Goal: Task Accomplishment & Management: Complete application form

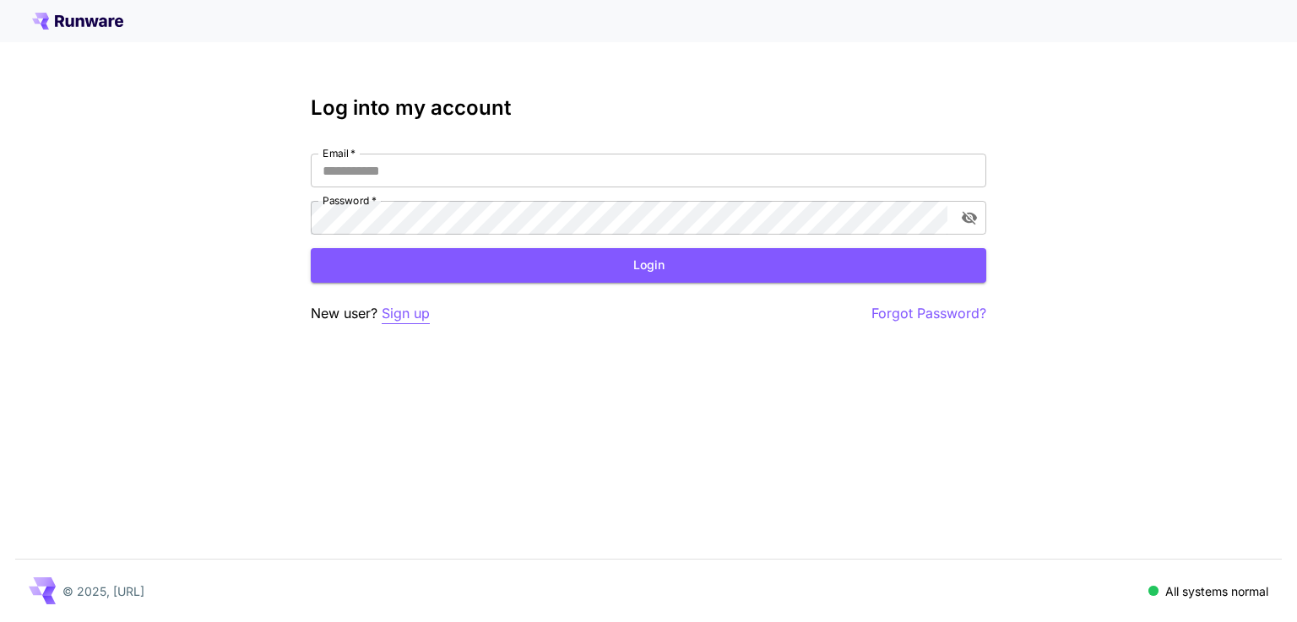
click at [404, 317] on p "Sign up" at bounding box center [406, 313] width 48 height 21
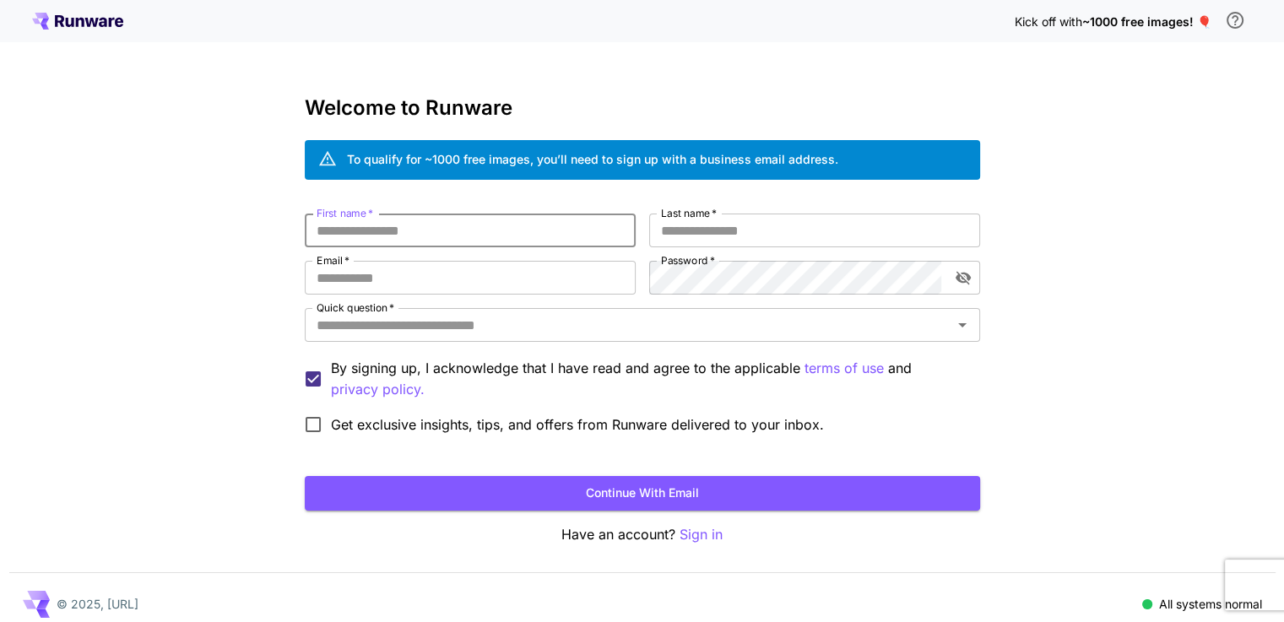
click at [425, 244] on input "First name   *" at bounding box center [470, 231] width 331 height 34
type input "********"
type input "******"
type input "**********"
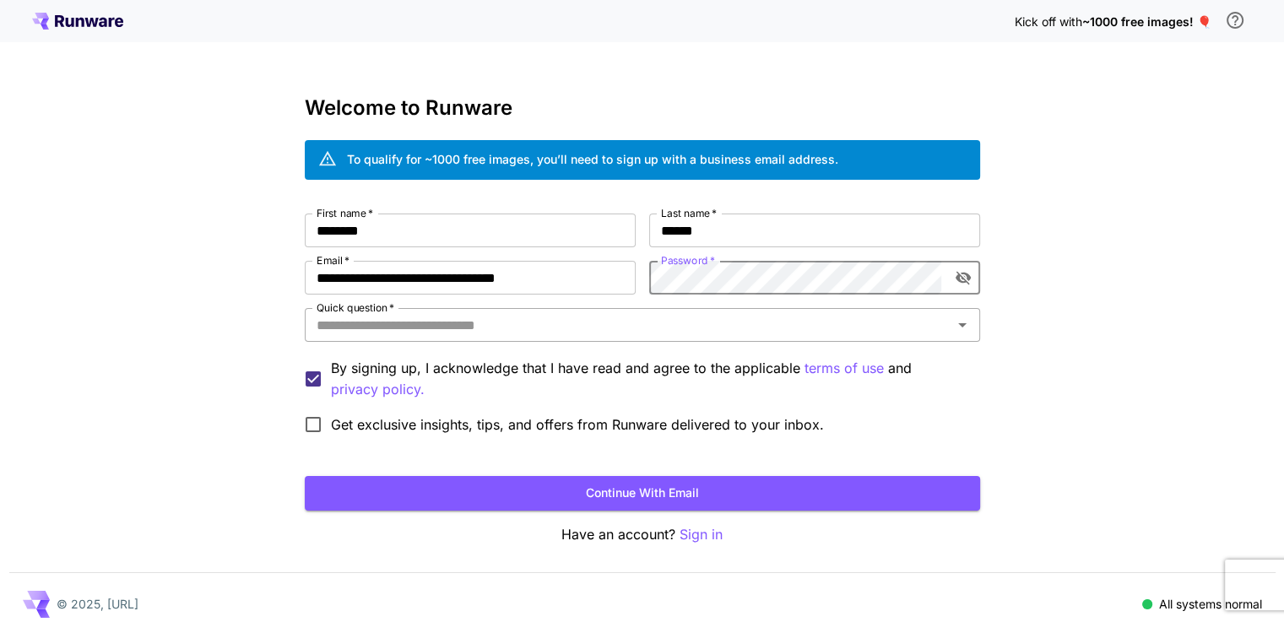
click at [565, 321] on input "Quick question   *" at bounding box center [628, 325] width 637 height 24
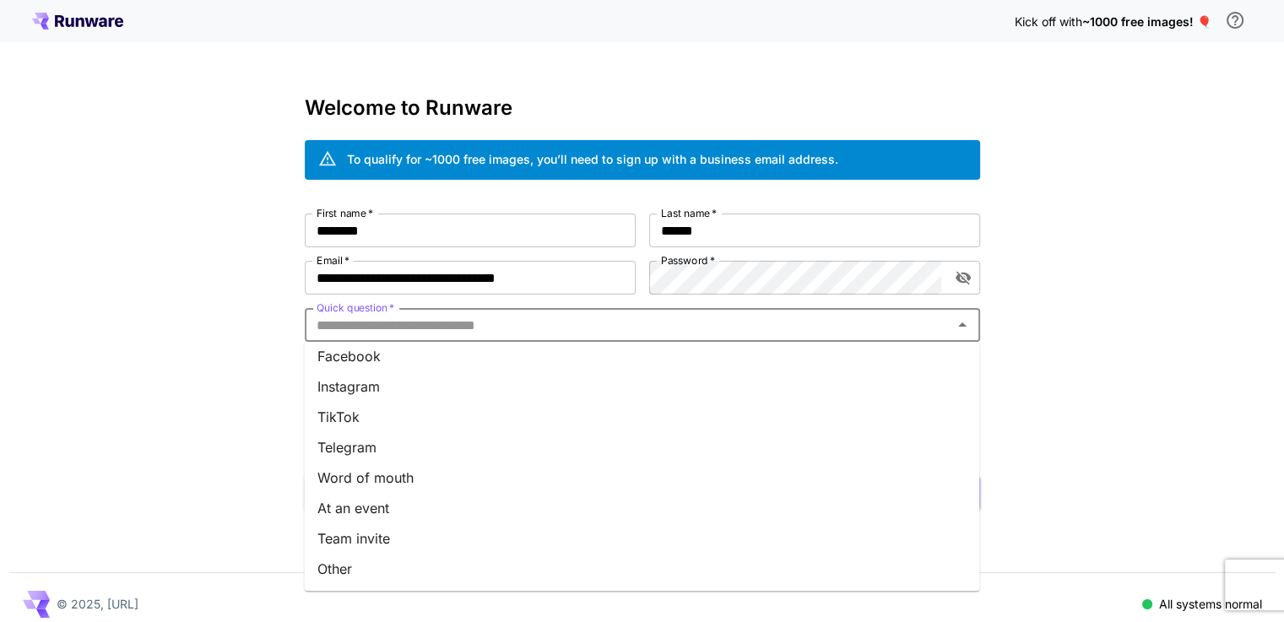
scroll to position [12, 0]
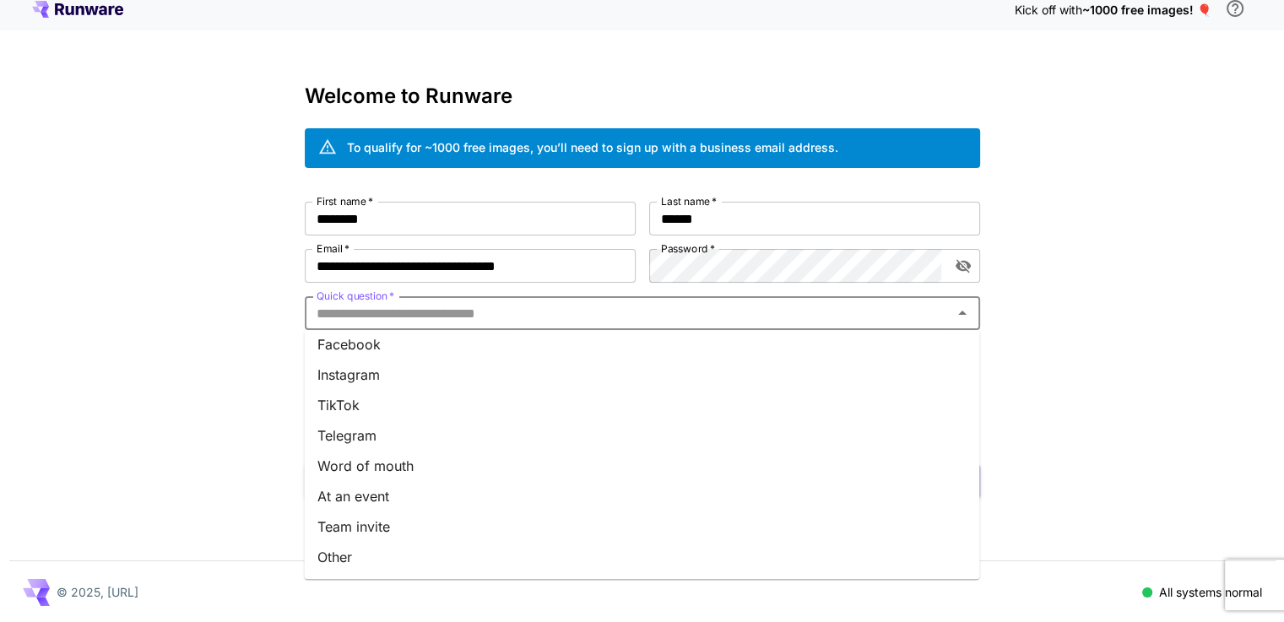
click at [383, 557] on li "Other" at bounding box center [641, 557] width 675 height 30
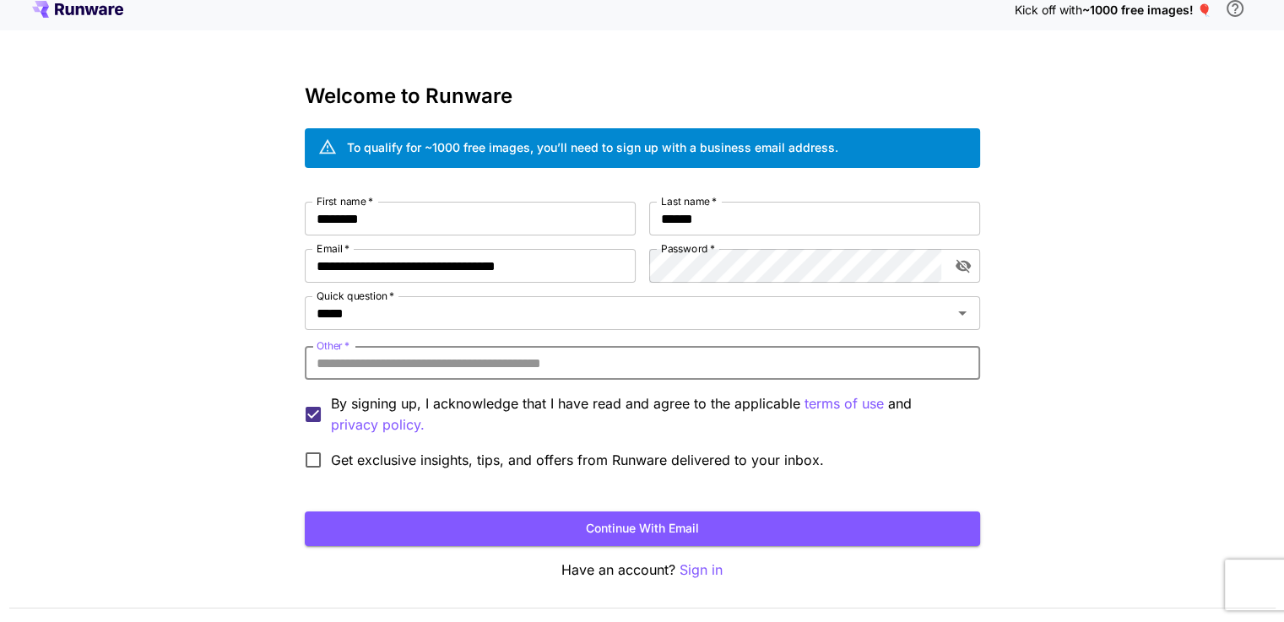
click at [436, 361] on input "Other   *" at bounding box center [642, 363] width 675 height 34
type input "**********"
click at [523, 533] on button "Continue with email" at bounding box center [642, 529] width 675 height 35
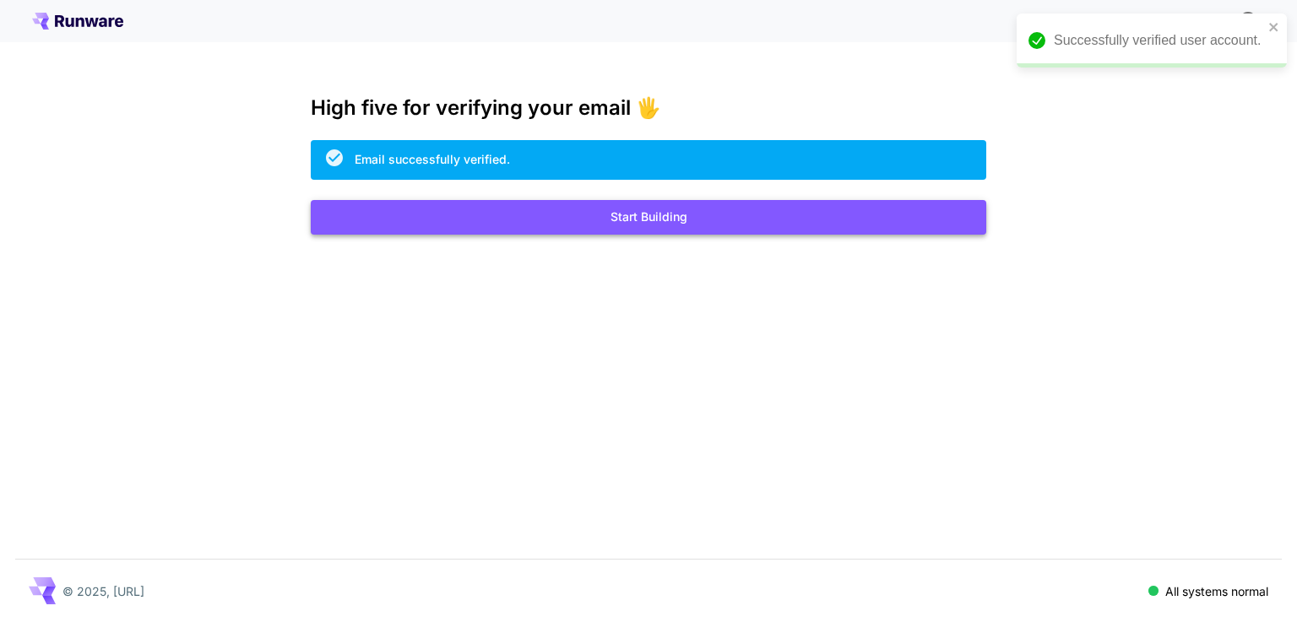
click at [672, 211] on button "Start Building" at bounding box center [648, 217] width 675 height 35
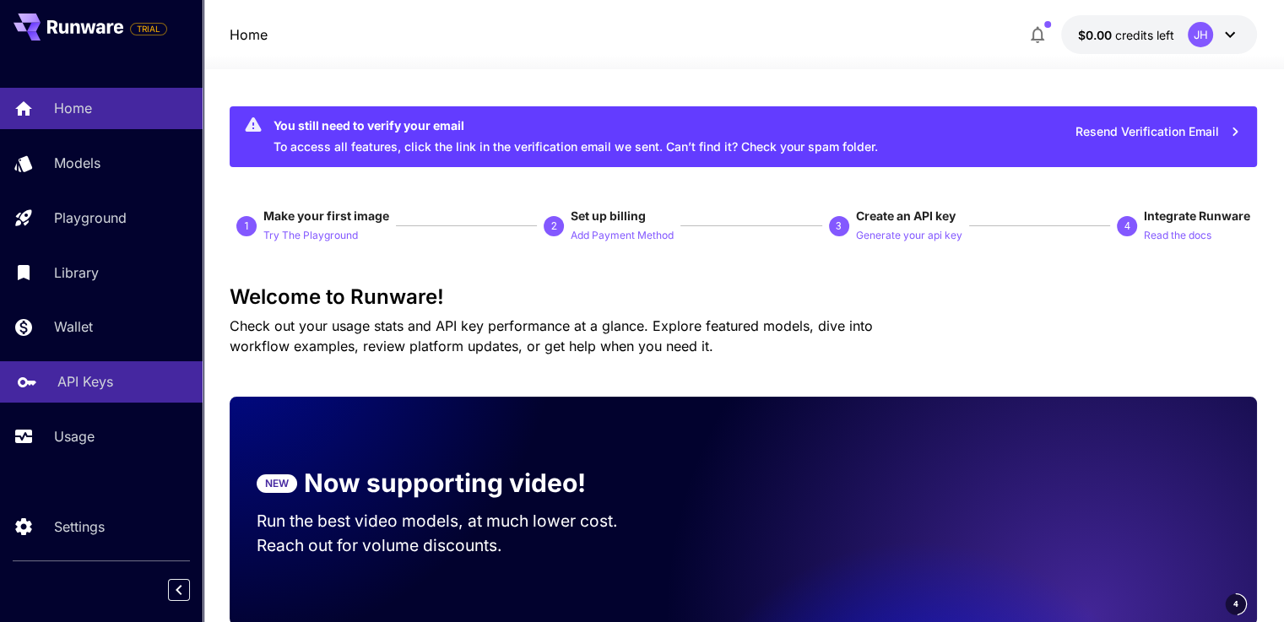
click at [88, 377] on p "API Keys" at bounding box center [85, 381] width 56 height 20
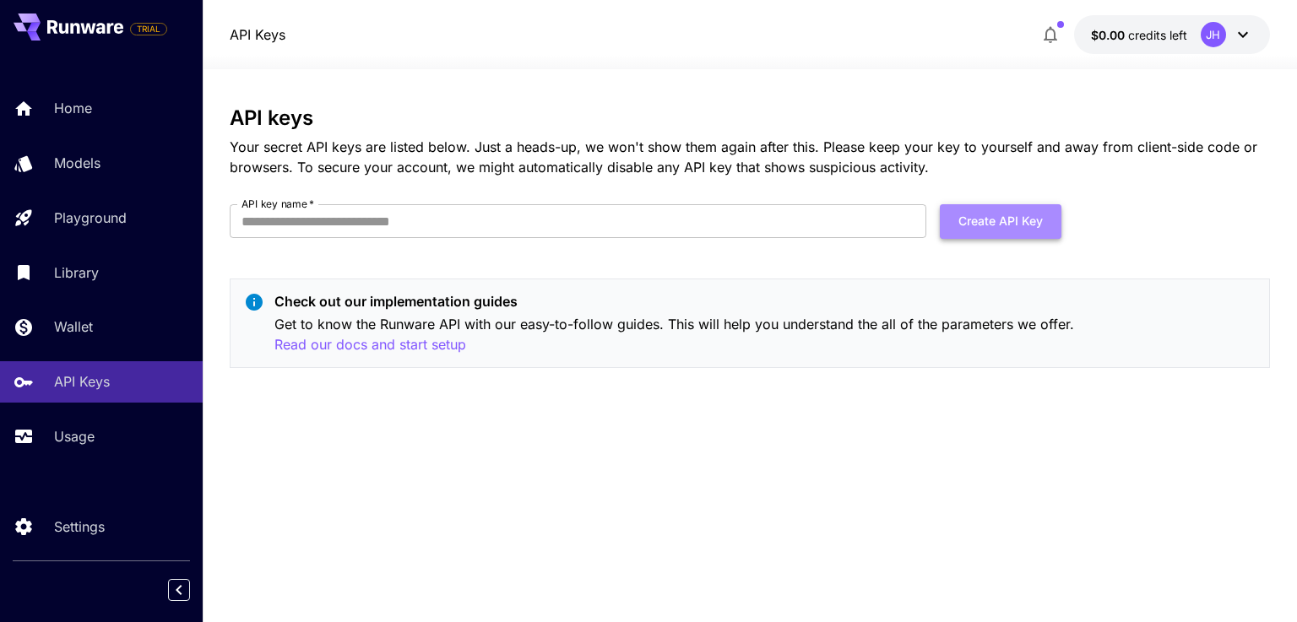
click at [991, 228] on button "Create API Key" at bounding box center [1001, 221] width 122 height 35
click at [333, 214] on input "API key name   *" at bounding box center [578, 221] width 697 height 34
type input "**********"
click at [1008, 223] on button "Create API Key" at bounding box center [1001, 221] width 122 height 35
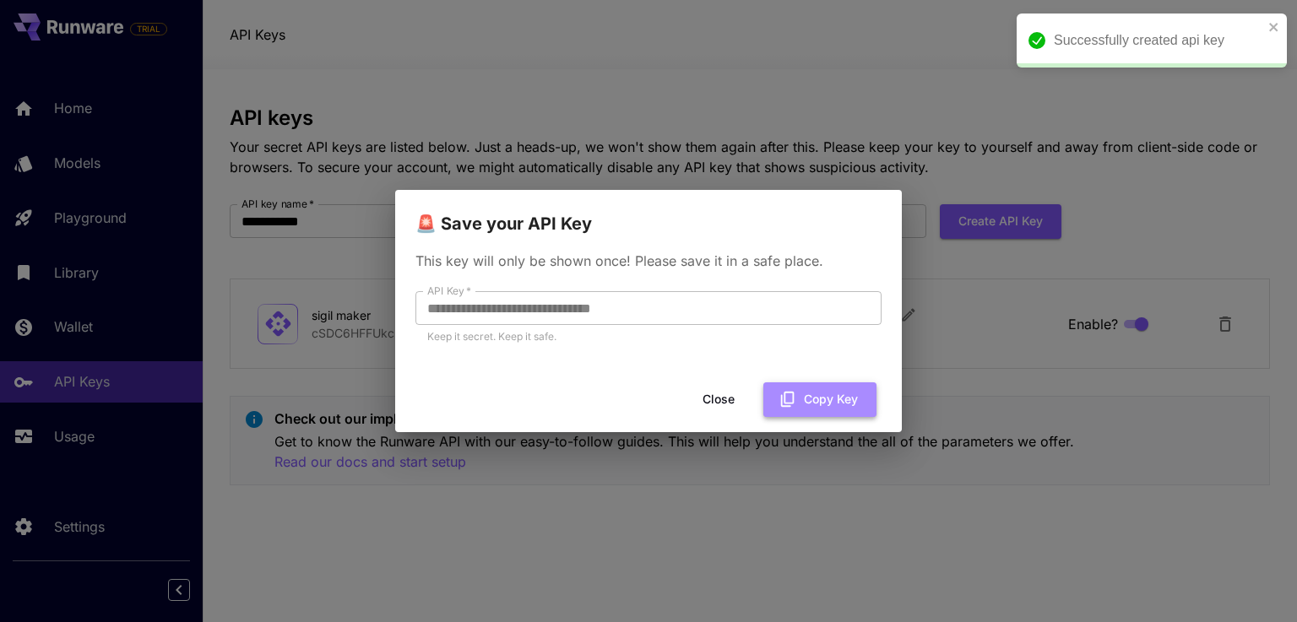
click at [808, 405] on button "Copy Key" at bounding box center [819, 399] width 113 height 35
click at [843, 388] on button "Copy Key" at bounding box center [819, 399] width 113 height 35
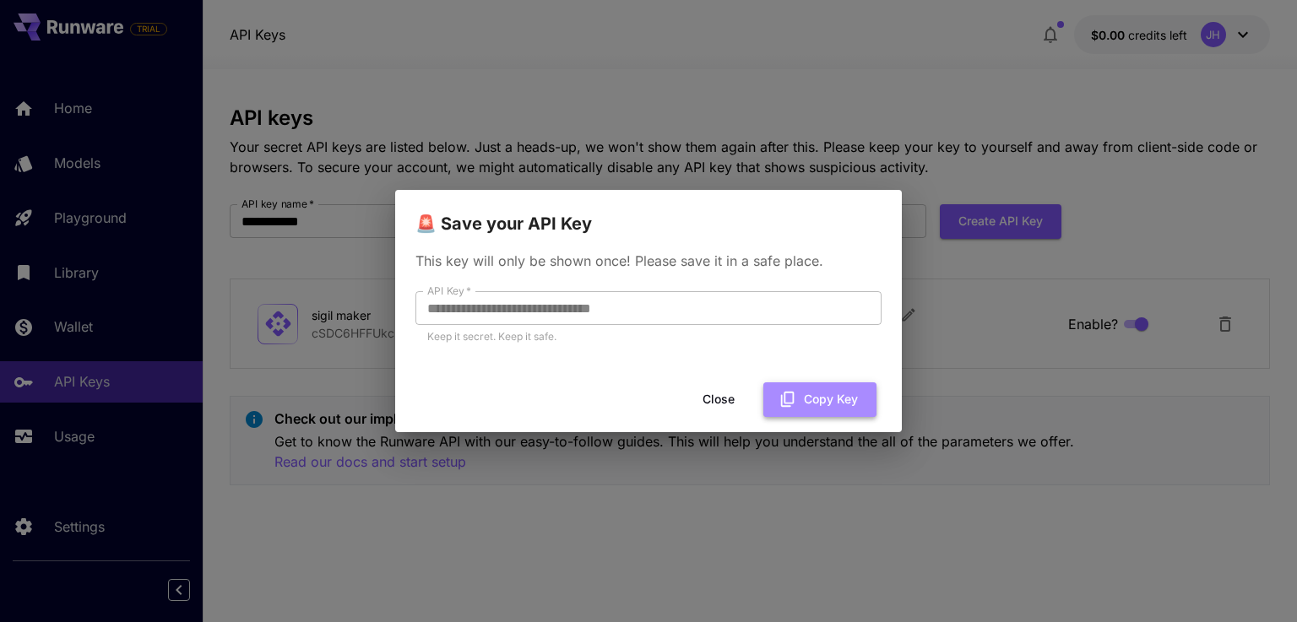
click at [822, 407] on button "Copy Key" at bounding box center [819, 399] width 113 height 35
click at [716, 396] on button "Close" at bounding box center [719, 399] width 76 height 35
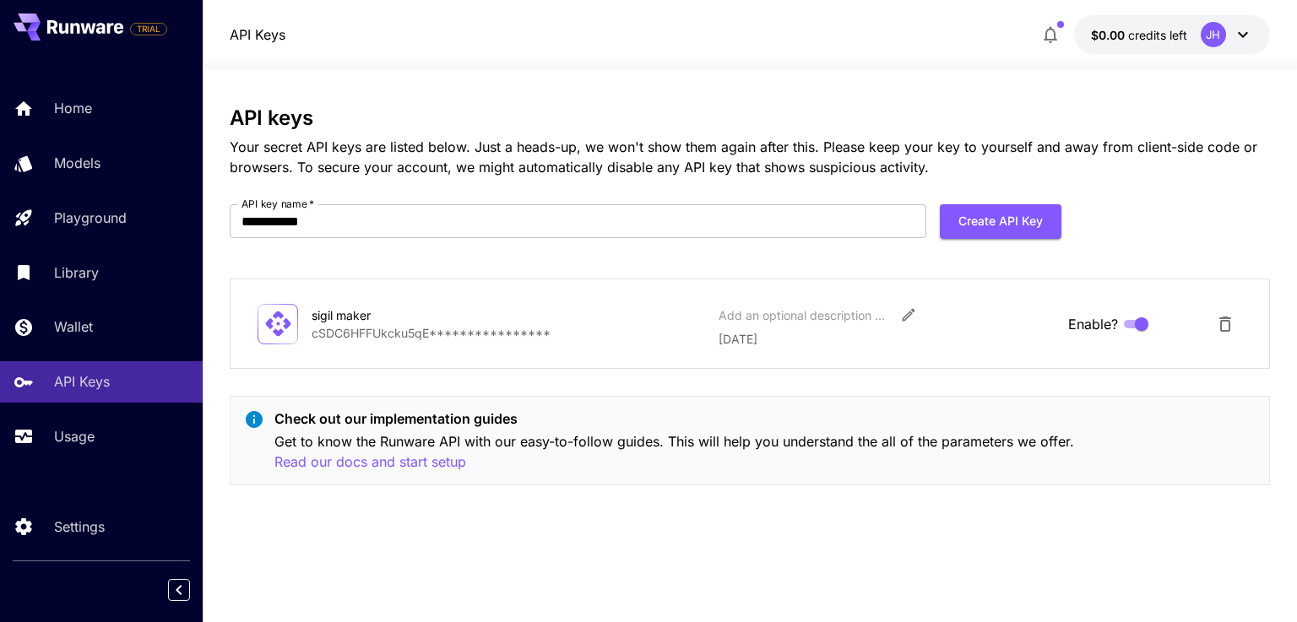
click at [1234, 36] on icon at bounding box center [1243, 34] width 20 height 20
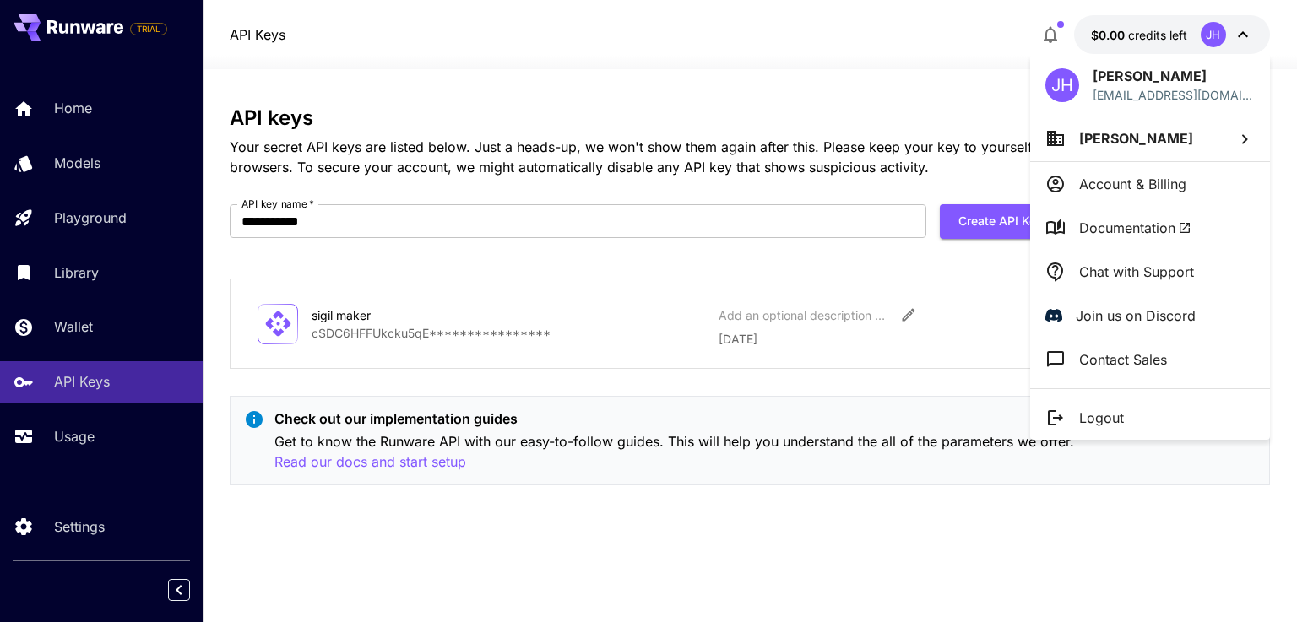
click at [1192, 177] on li "Account & Billing" at bounding box center [1150, 184] width 240 height 44
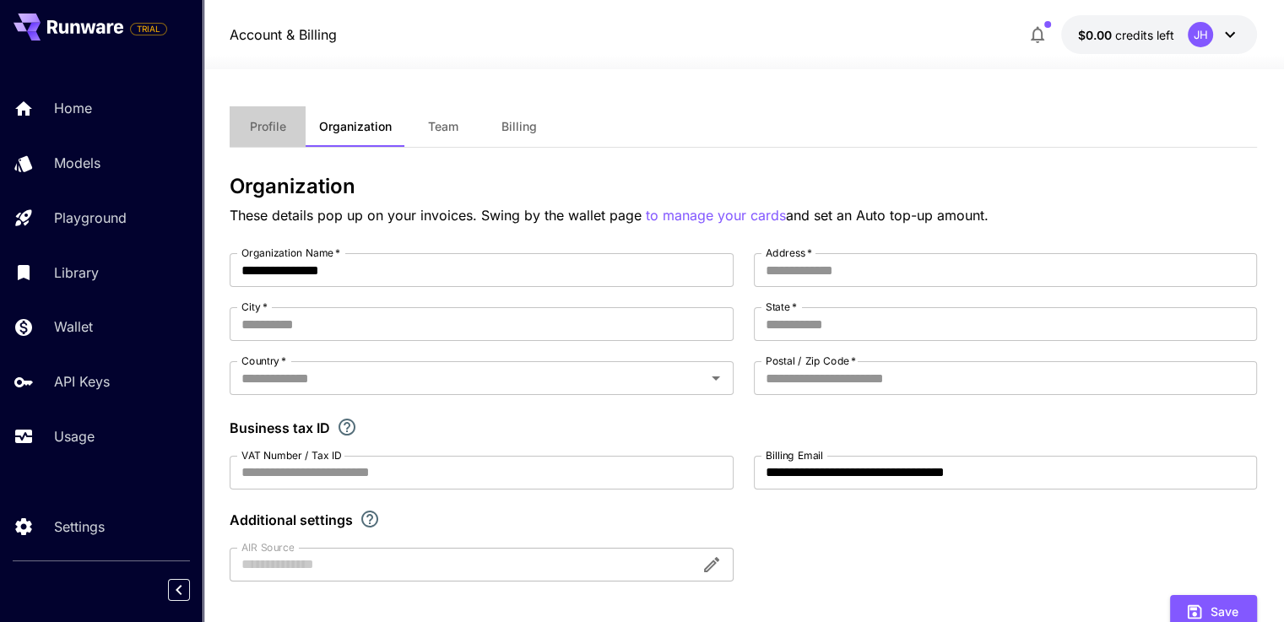
click at [267, 127] on span "Profile" at bounding box center [268, 126] width 36 height 15
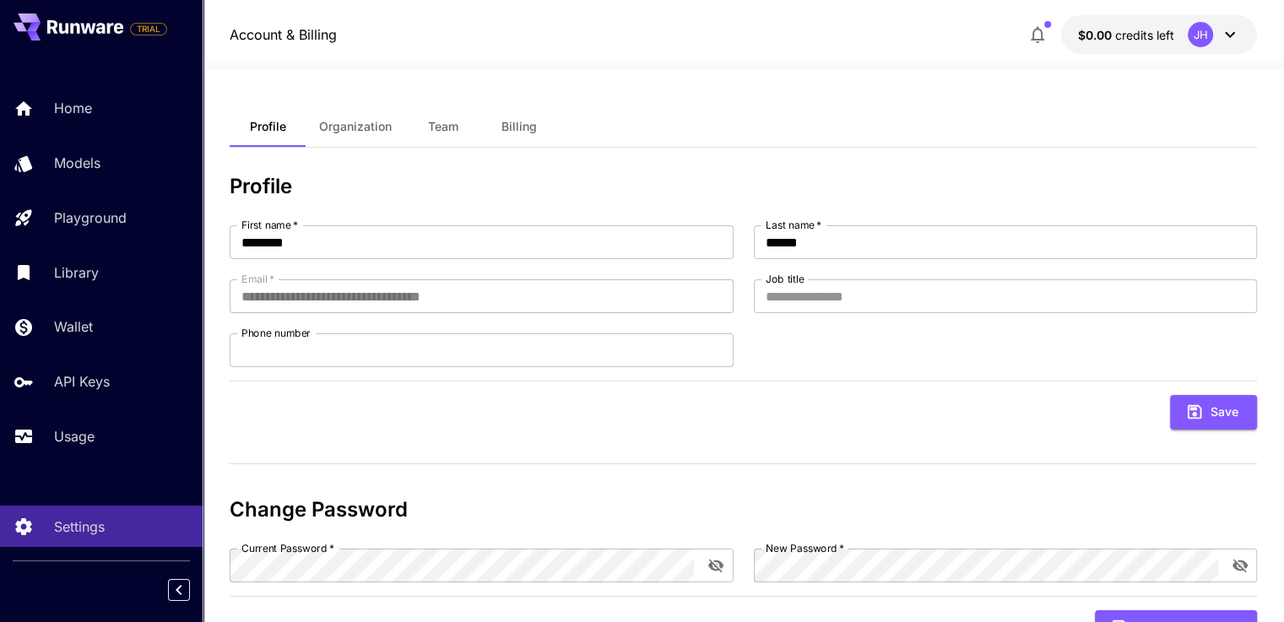
click at [512, 124] on span "Billing" at bounding box center [519, 126] width 35 height 15
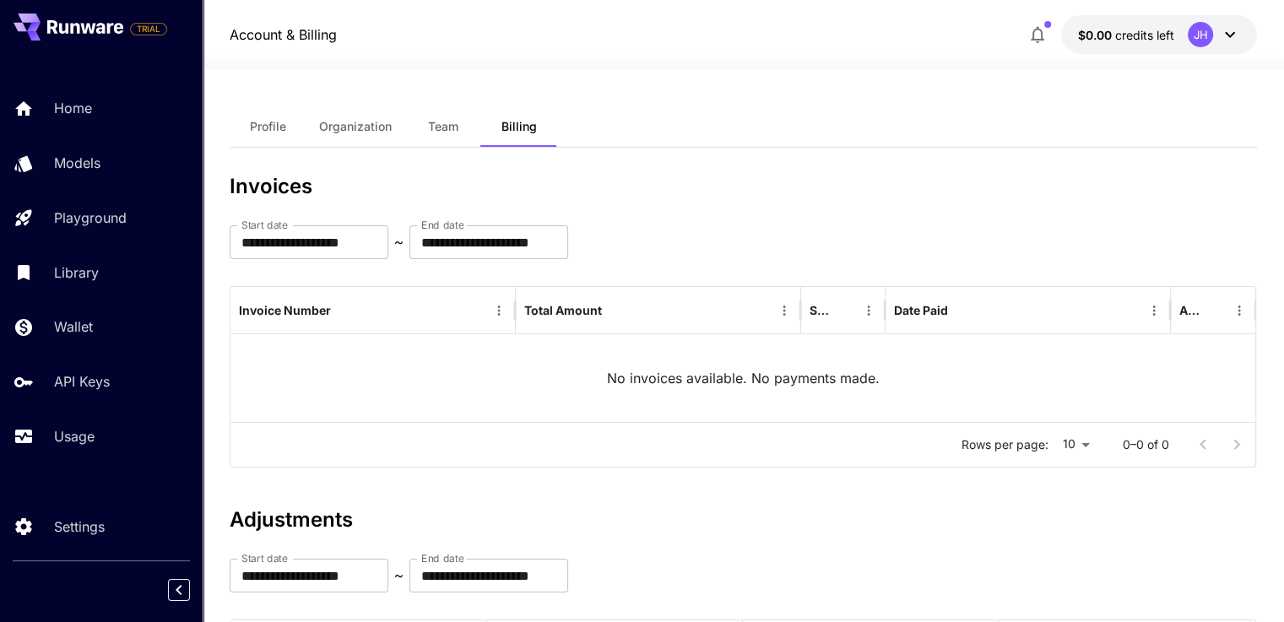
click at [434, 132] on span "Team" at bounding box center [443, 126] width 30 height 15
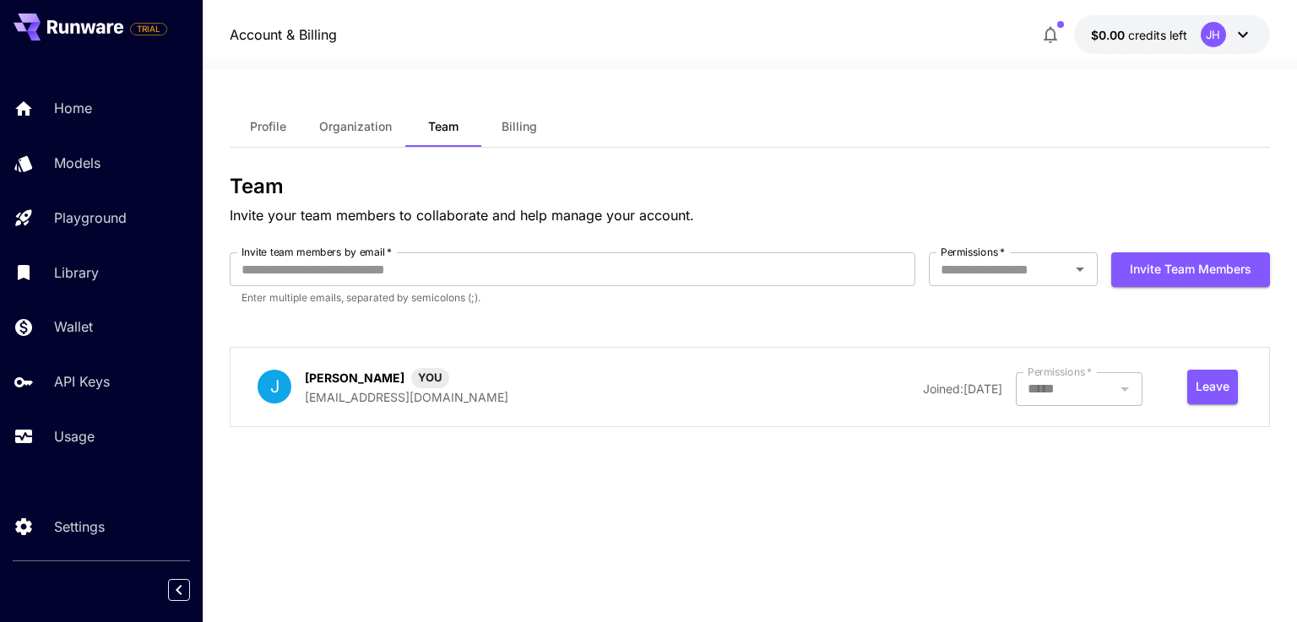
click at [384, 122] on span "Organization" at bounding box center [355, 126] width 73 height 15
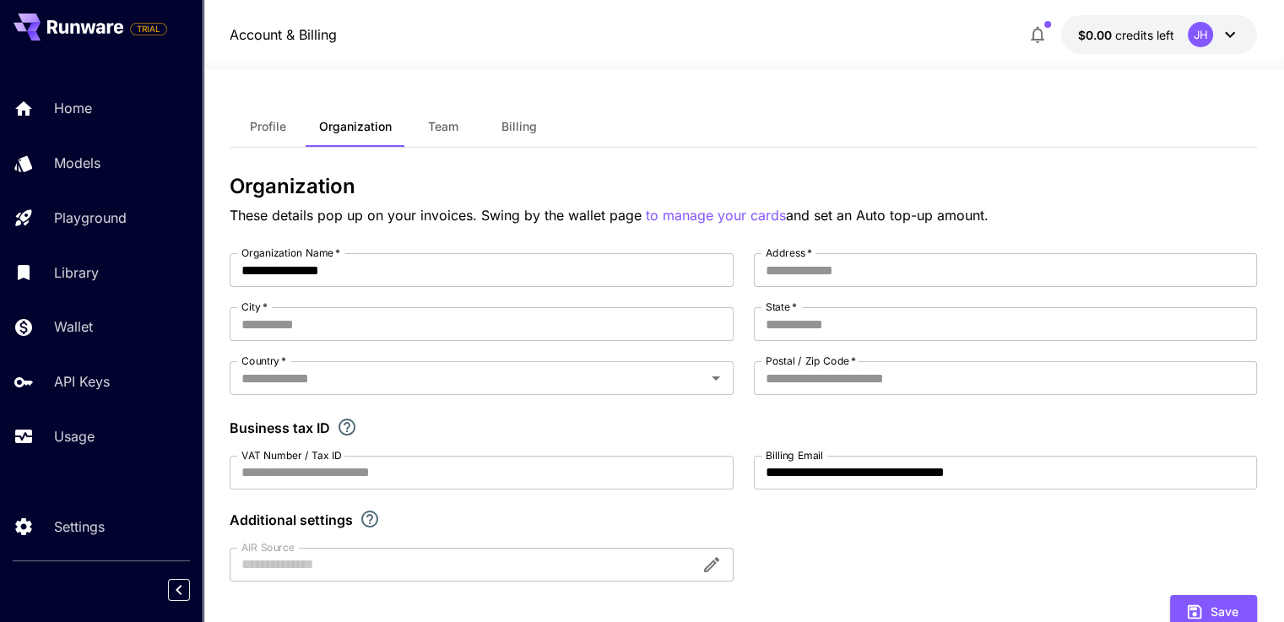
click at [280, 119] on span "Profile" at bounding box center [268, 126] width 36 height 15
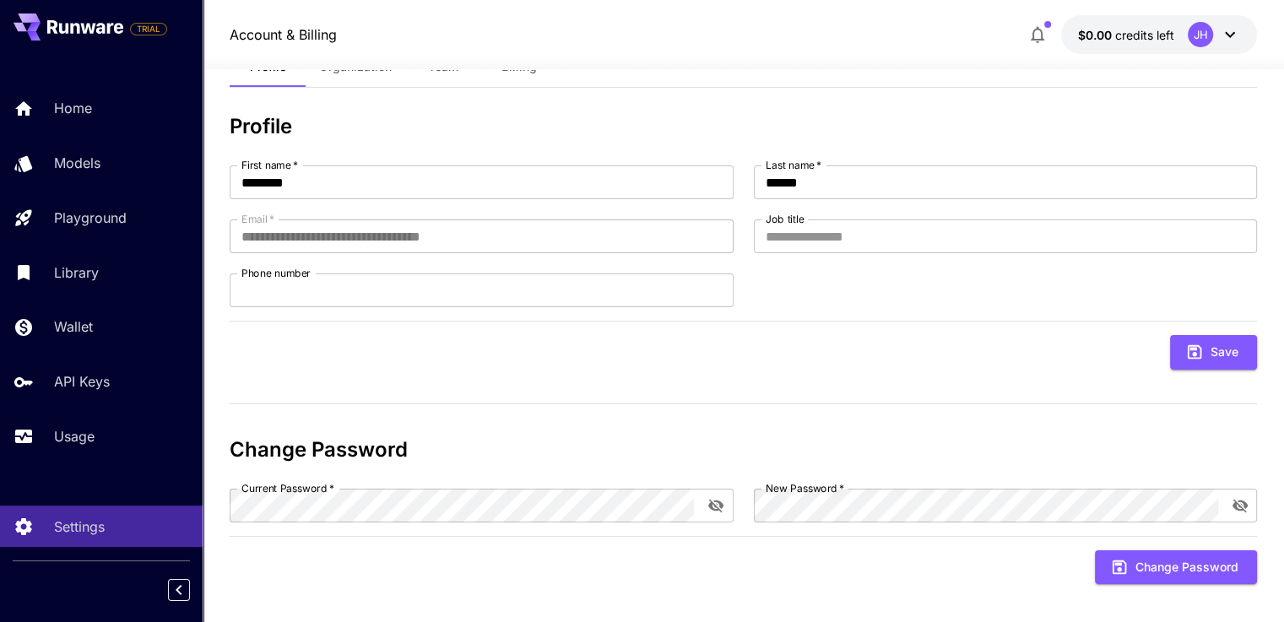
scroll to position [72, 0]
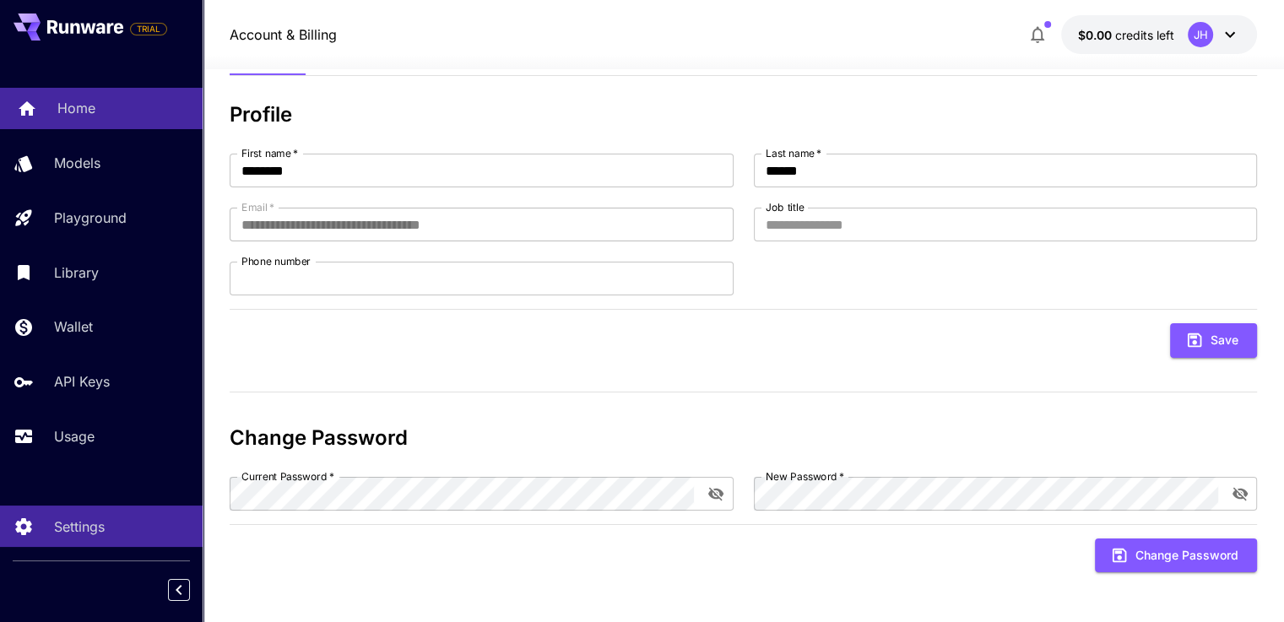
click at [71, 118] on p "Home" at bounding box center [76, 108] width 38 height 20
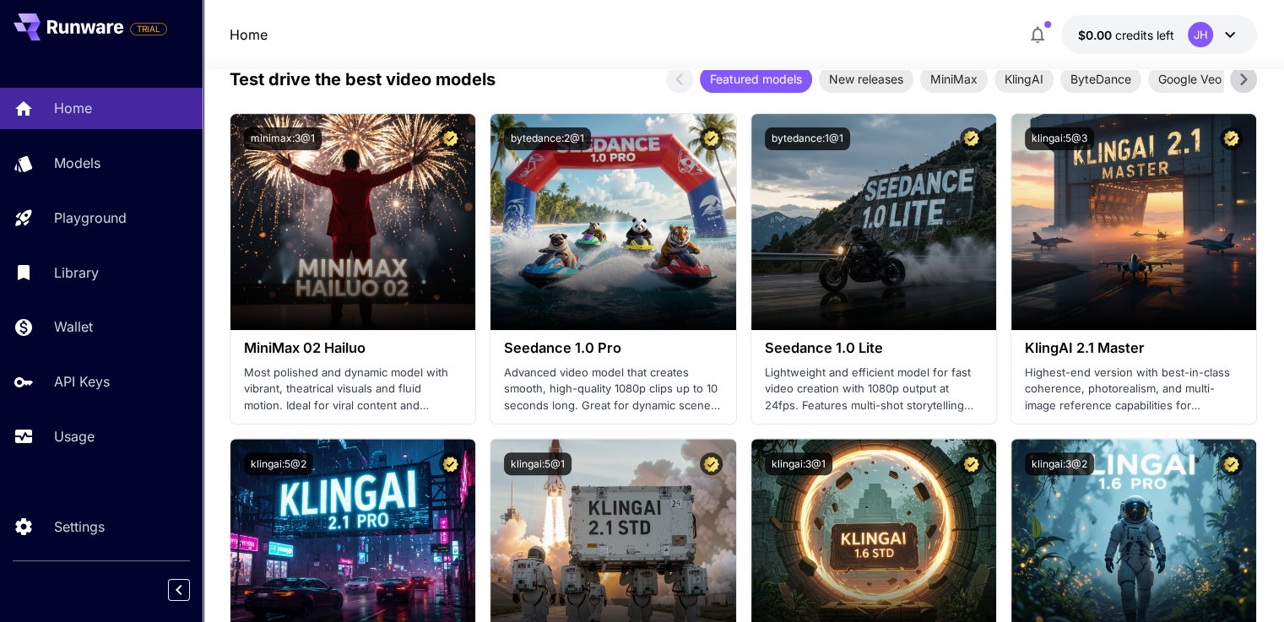
scroll to position [422, 0]
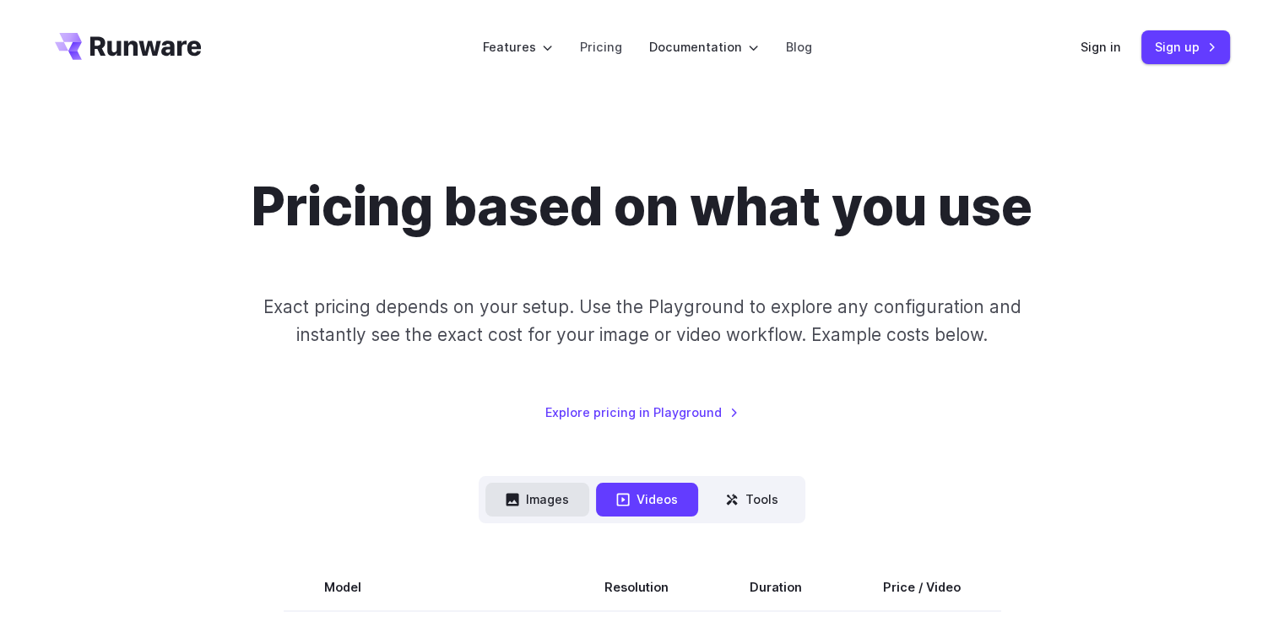
click at [540, 487] on button "Images" at bounding box center [537, 499] width 104 height 33
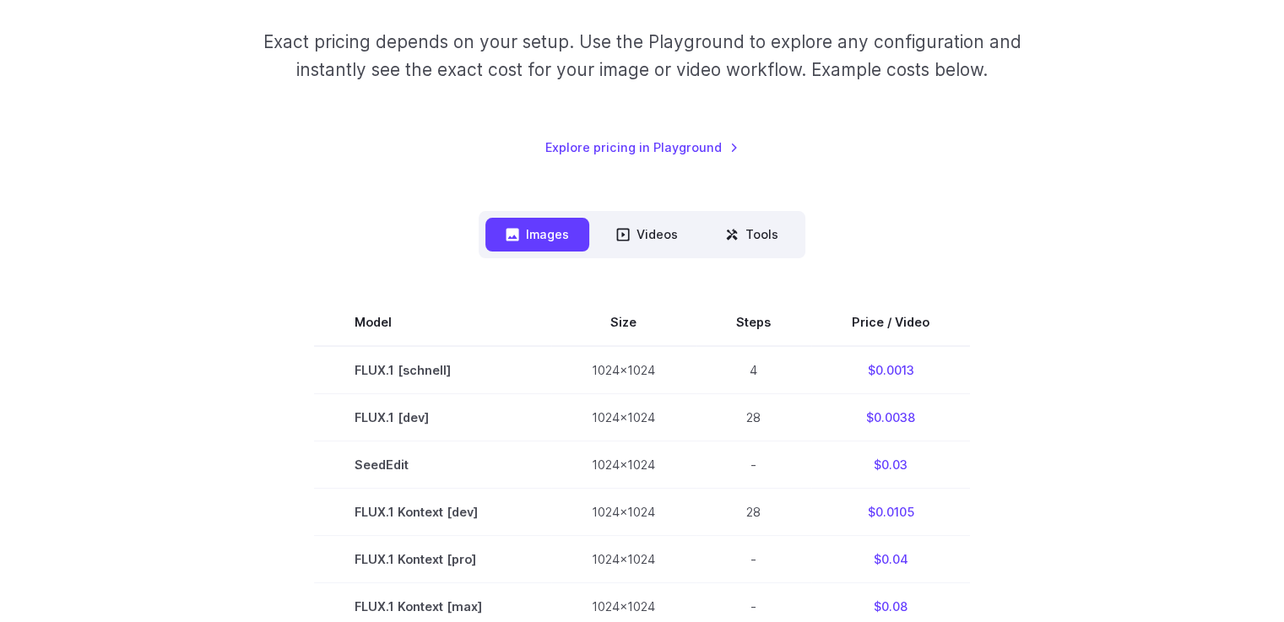
scroll to position [253, 0]
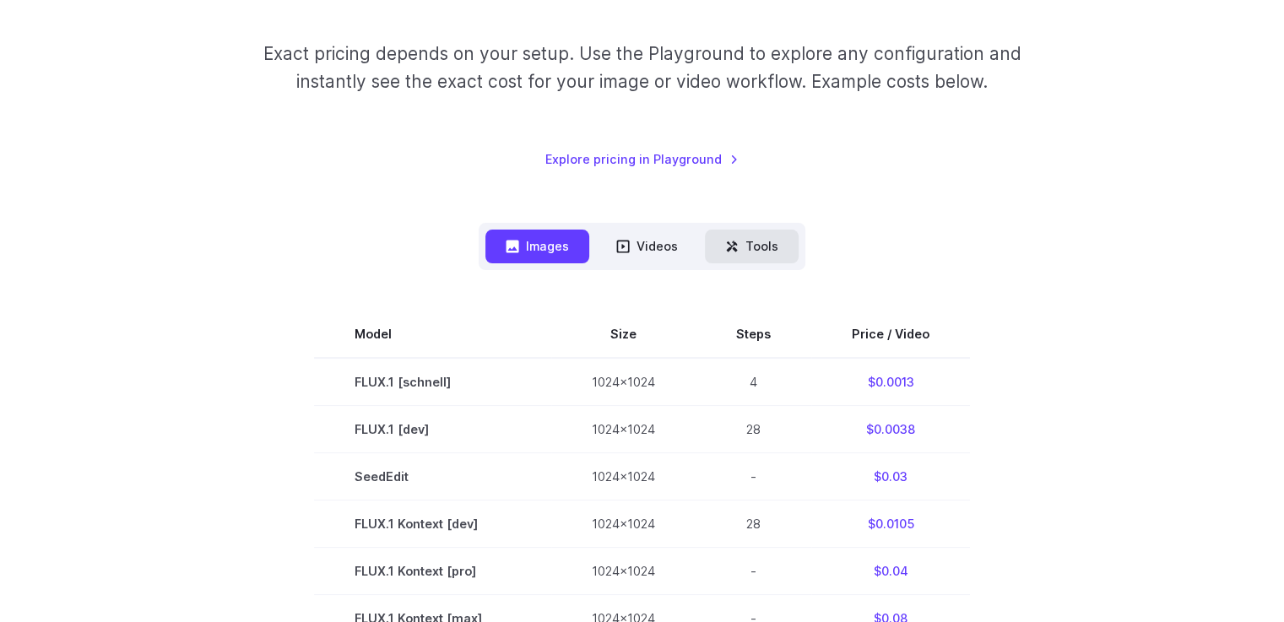
click at [760, 239] on button "Tools" at bounding box center [752, 246] width 94 height 33
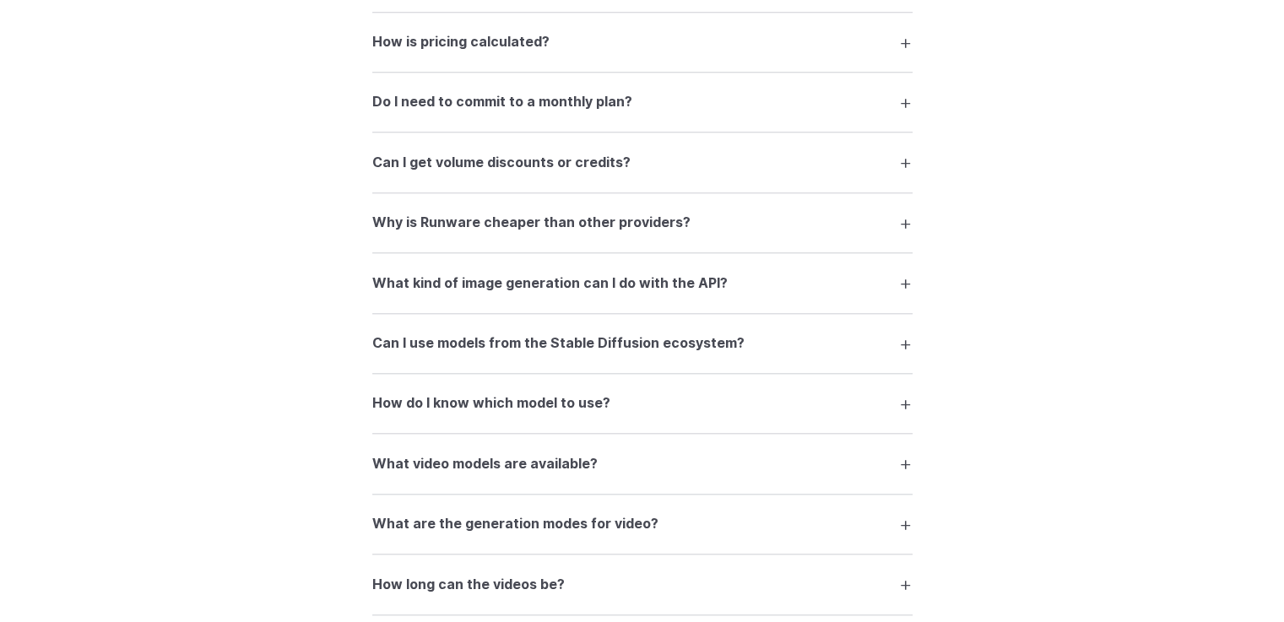
scroll to position [1689, 0]
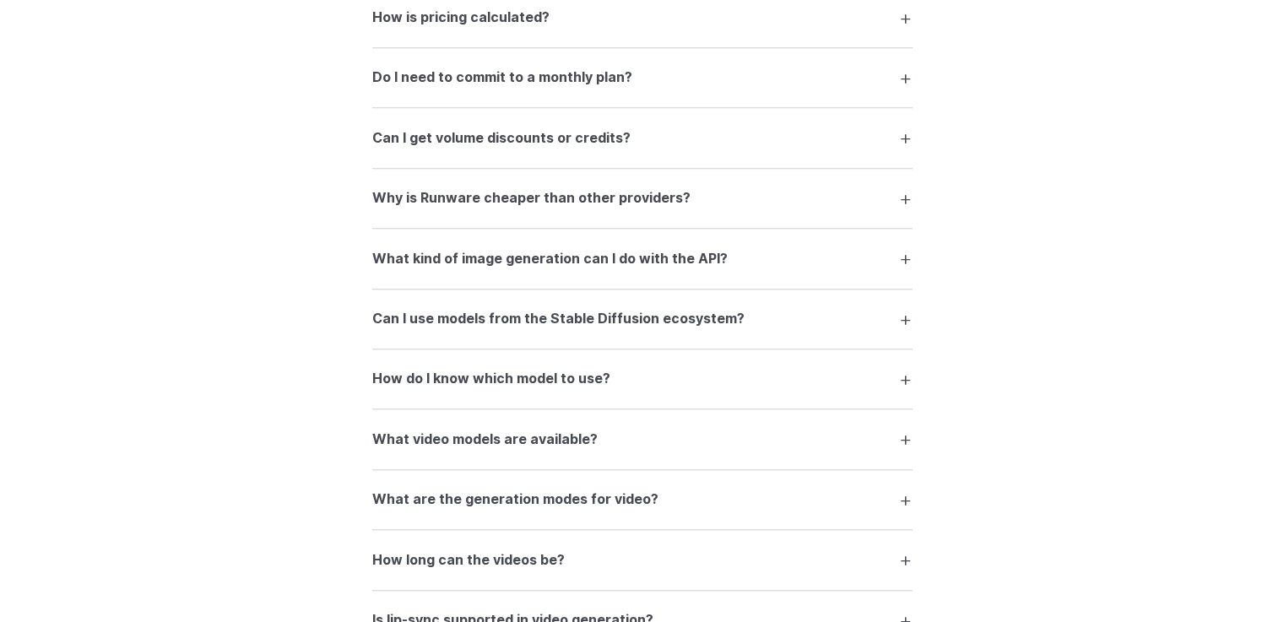
click at [907, 85] on summary "Do I need to commit to a monthly plan?" at bounding box center [642, 78] width 540 height 32
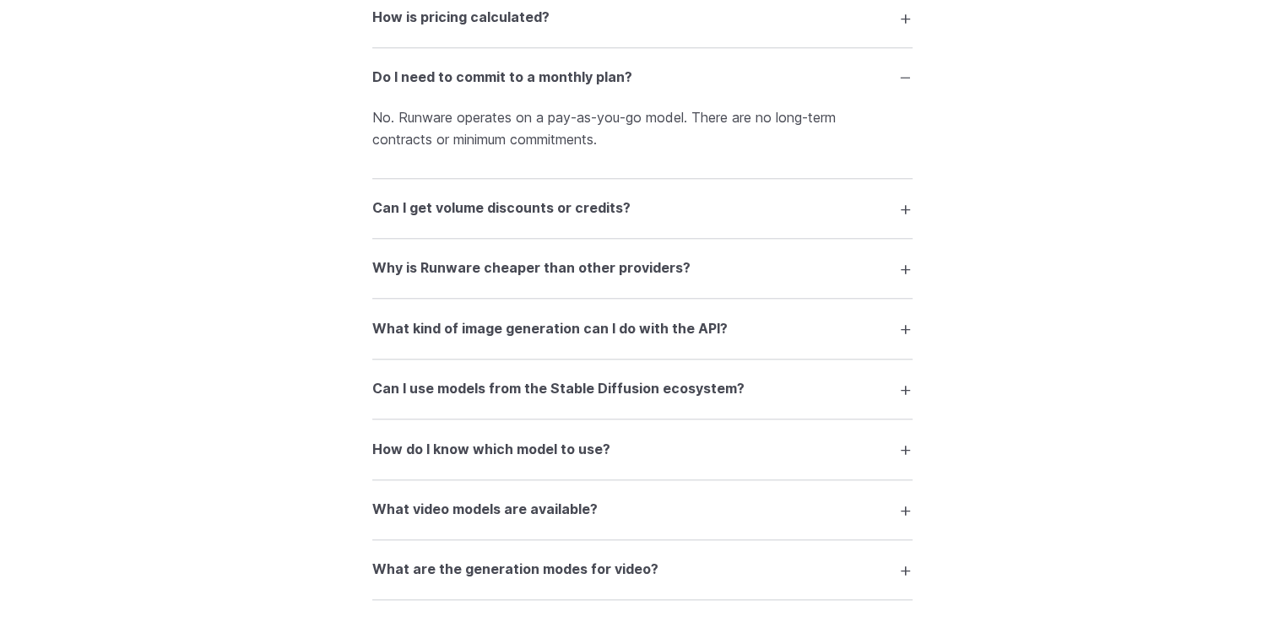
click at [907, 85] on summary "Do I need to commit to a monthly plan?" at bounding box center [642, 78] width 540 height 32
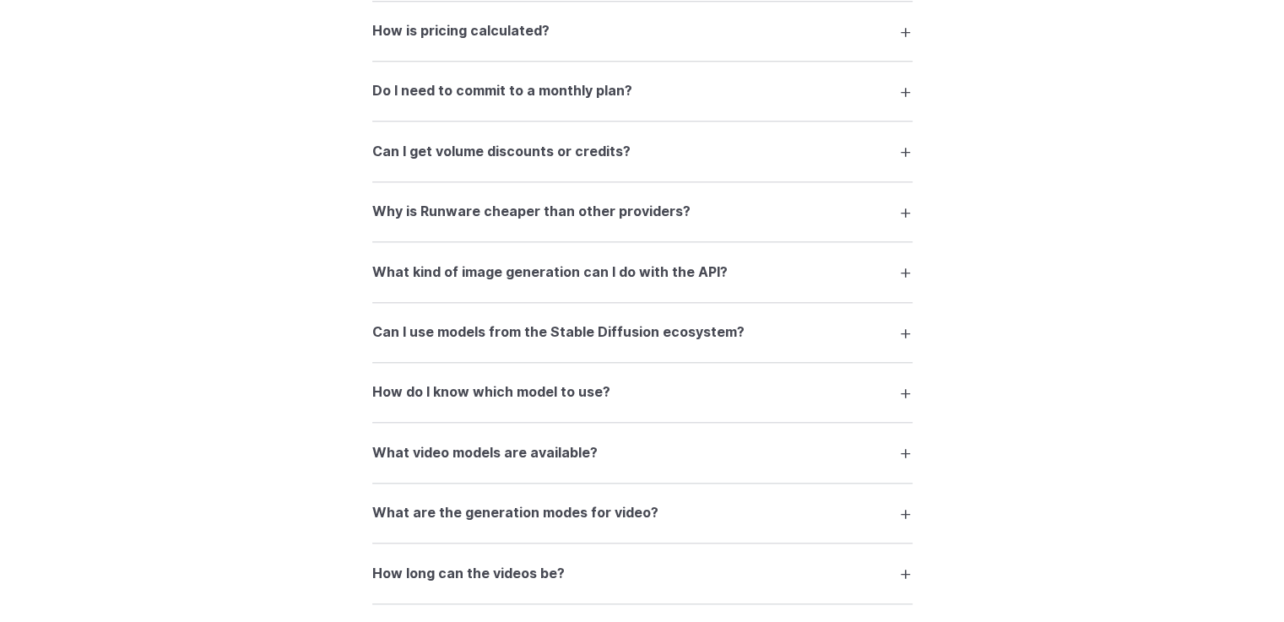
click at [900, 227] on summary "Why is Runware cheaper than other providers?" at bounding box center [642, 212] width 540 height 32
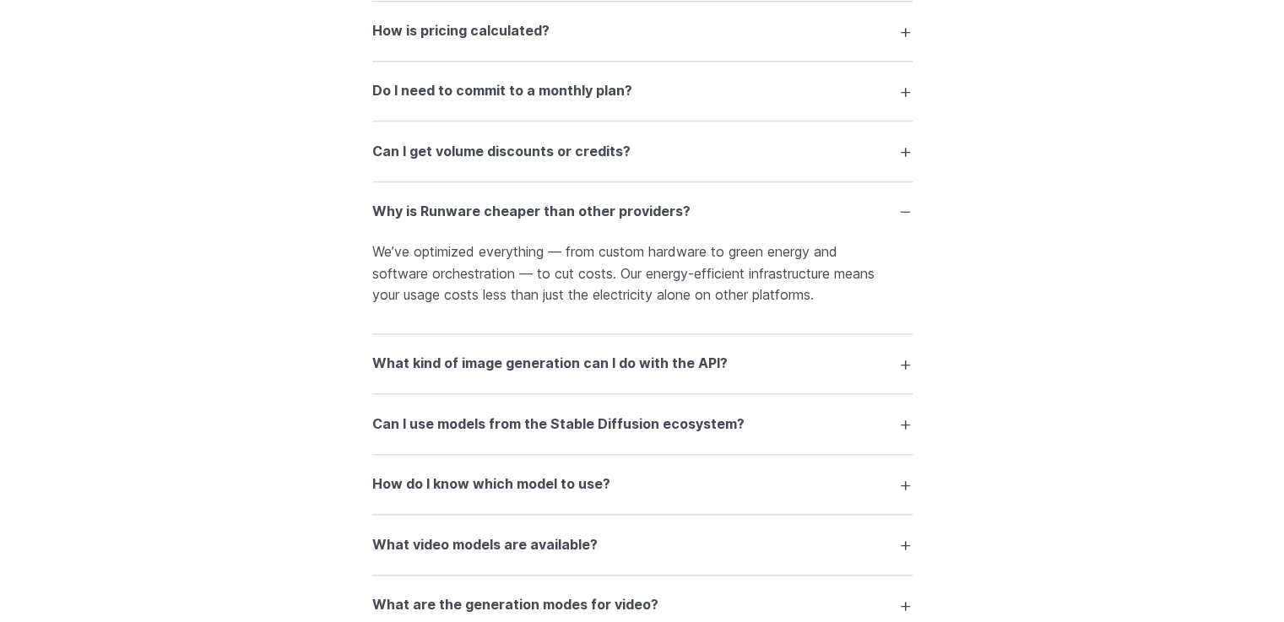
click at [901, 220] on summary "Why is Runware cheaper than other providers?" at bounding box center [642, 212] width 540 height 32
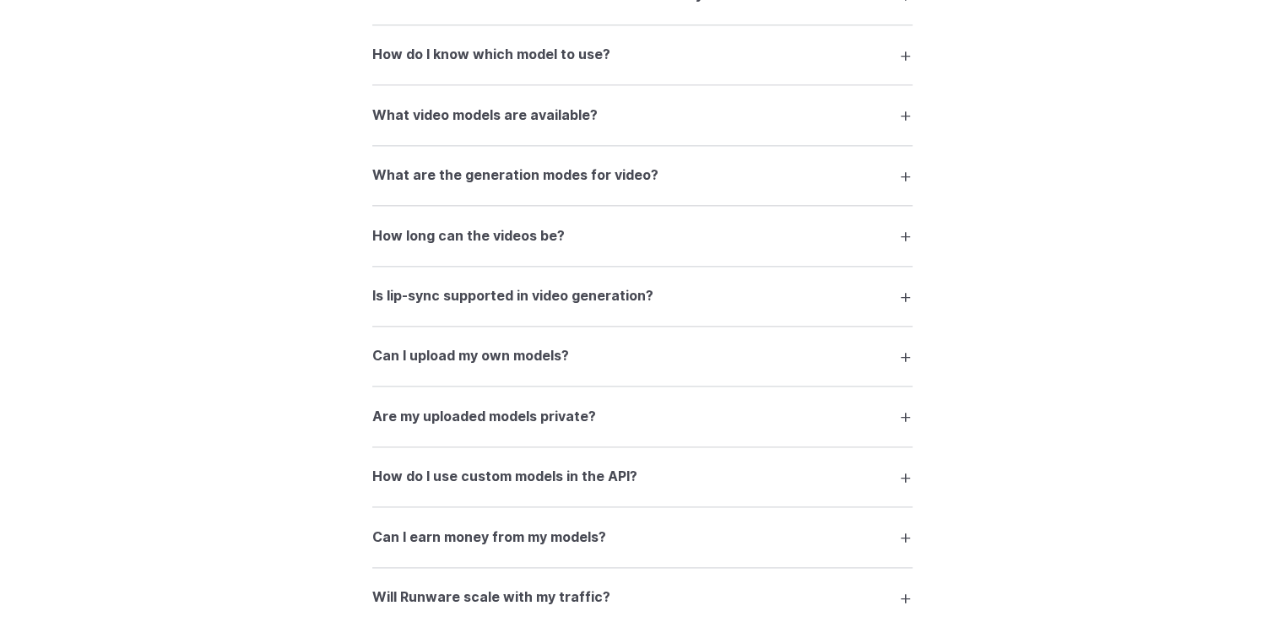
scroll to position [2097, 0]
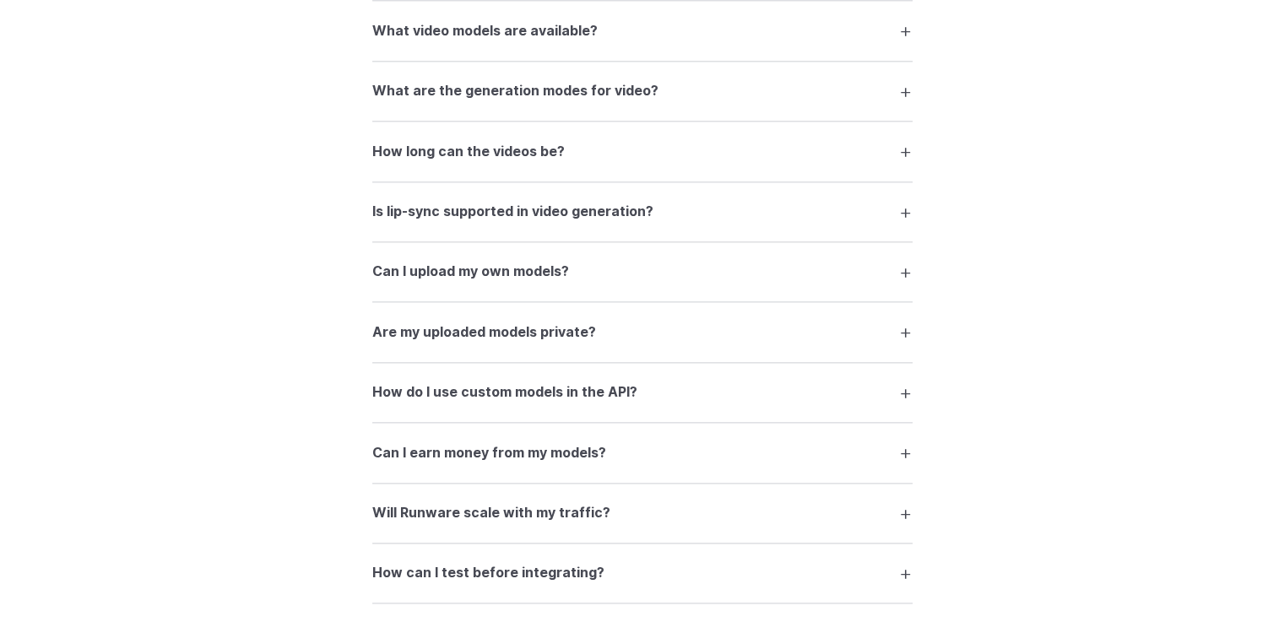
click at [912, 220] on summary "Is lip-sync supported in video generation?" at bounding box center [642, 212] width 540 height 32
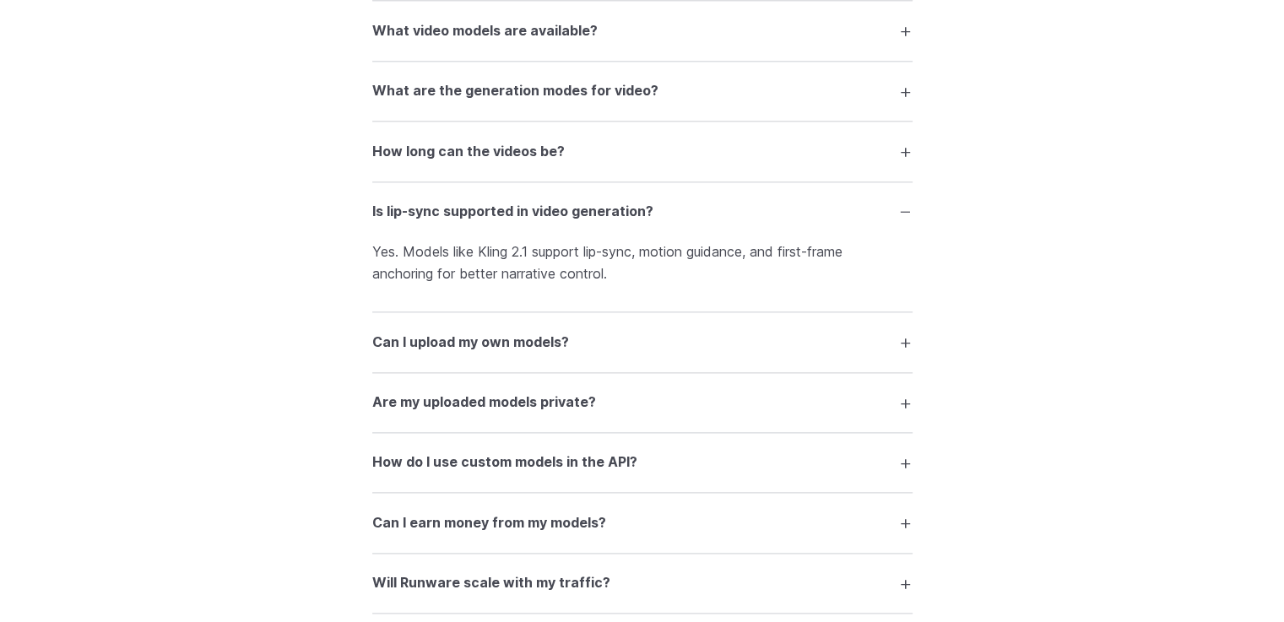
click at [912, 220] on summary "Is lip-sync supported in video generation?" at bounding box center [642, 212] width 540 height 32
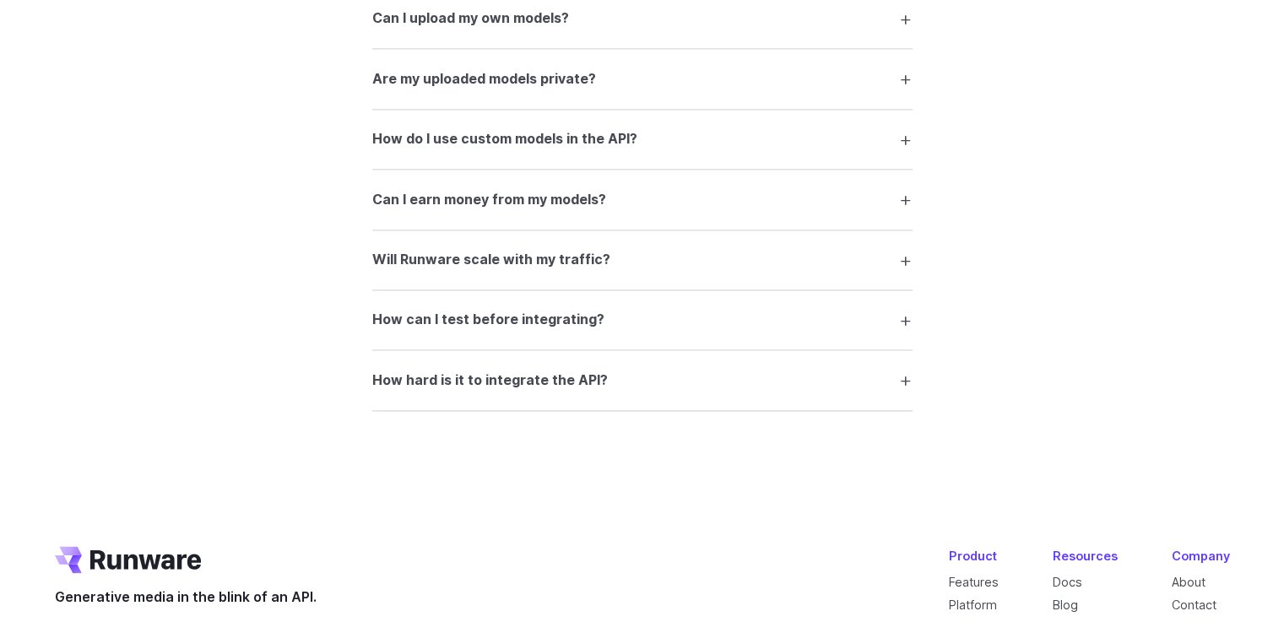
scroll to position [2435, 0]
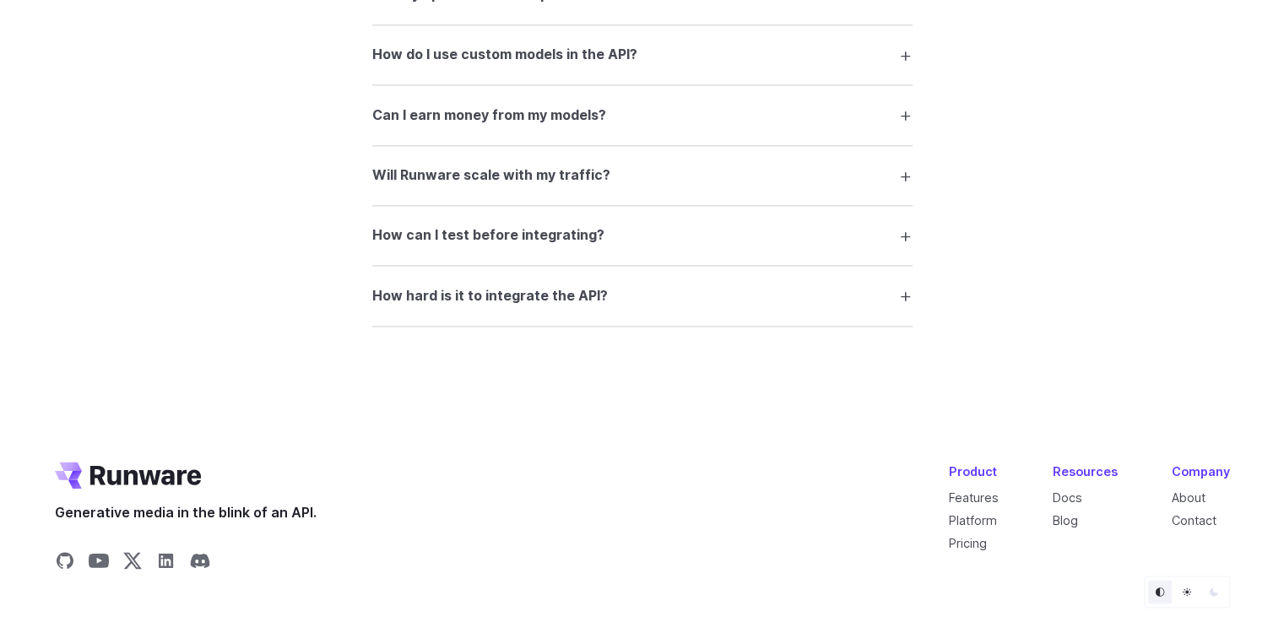
click at [902, 127] on summary "Can I earn money from my models?" at bounding box center [642, 115] width 540 height 32
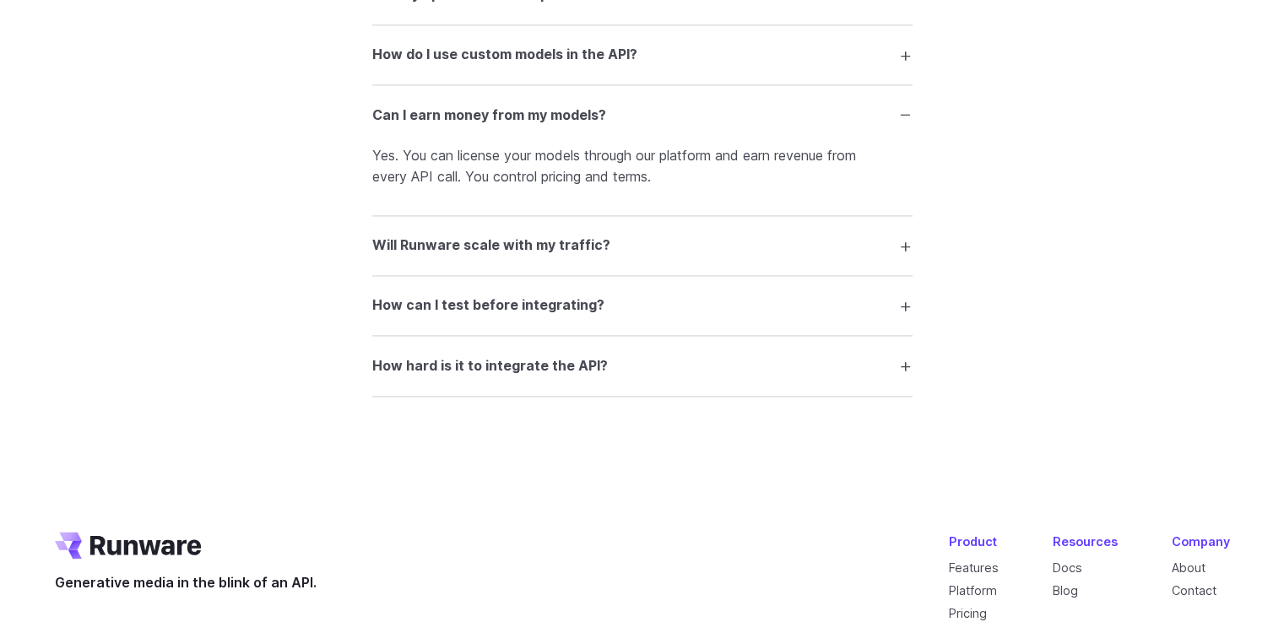
click at [902, 127] on summary "Can I earn money from my models?" at bounding box center [642, 115] width 540 height 32
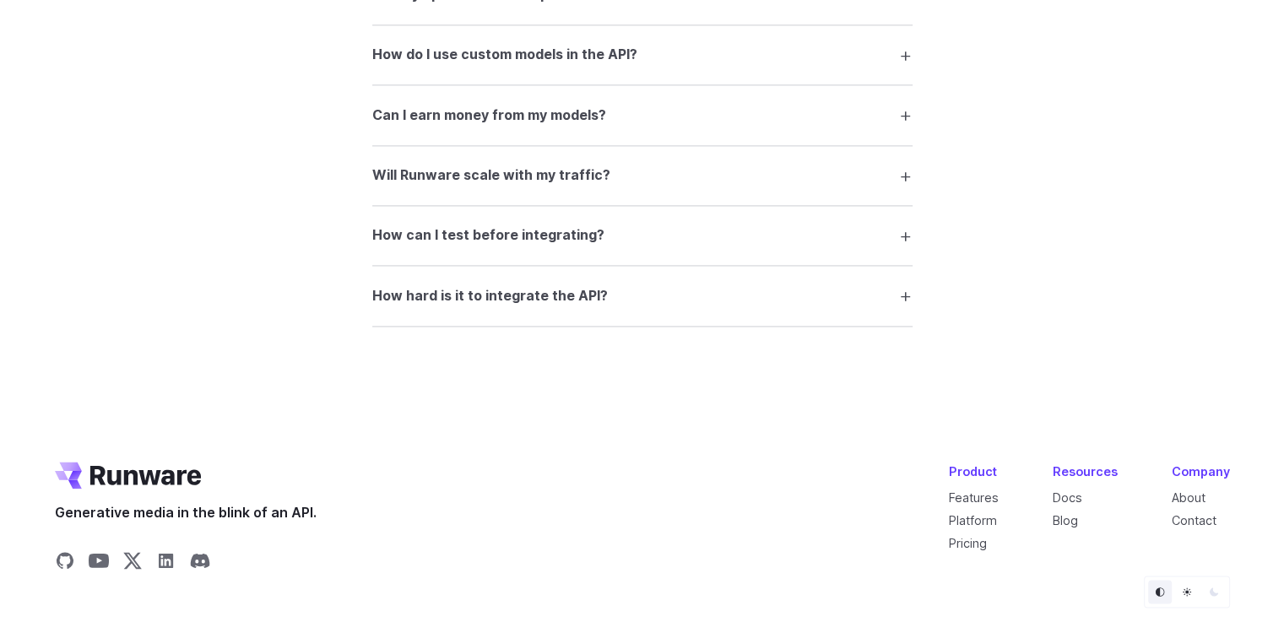
click at [903, 191] on summary "Will Runware scale with my traffic?" at bounding box center [642, 176] width 540 height 32
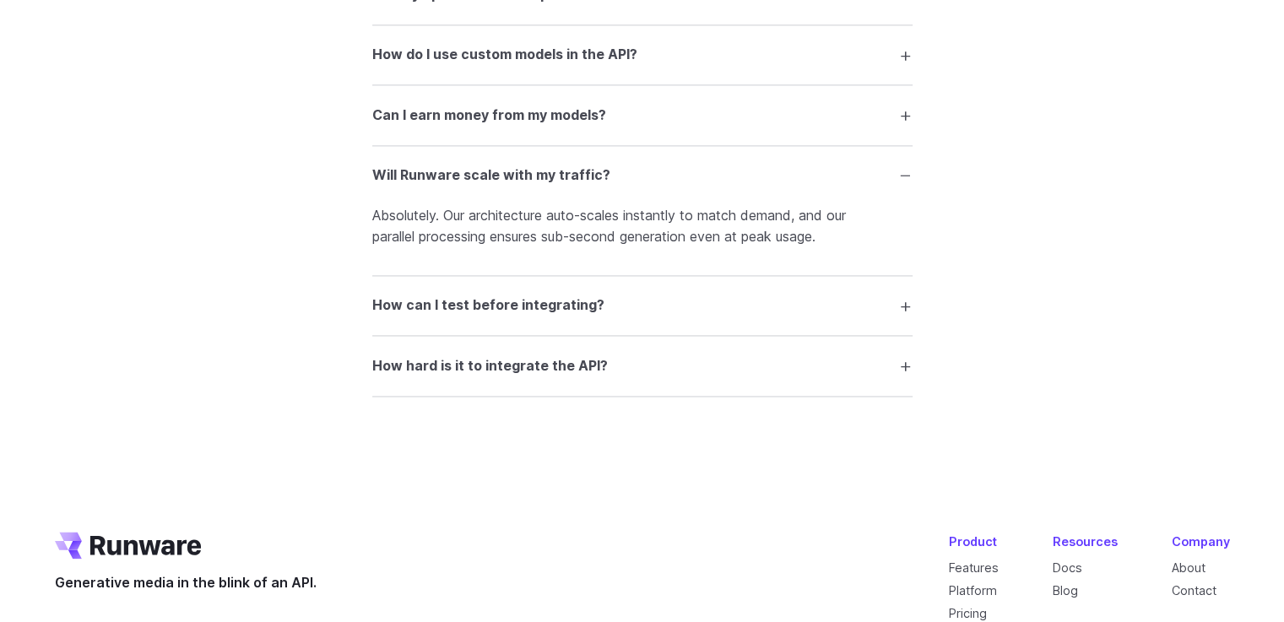
click at [903, 191] on summary "Will Runware scale with my traffic?" at bounding box center [642, 176] width 540 height 32
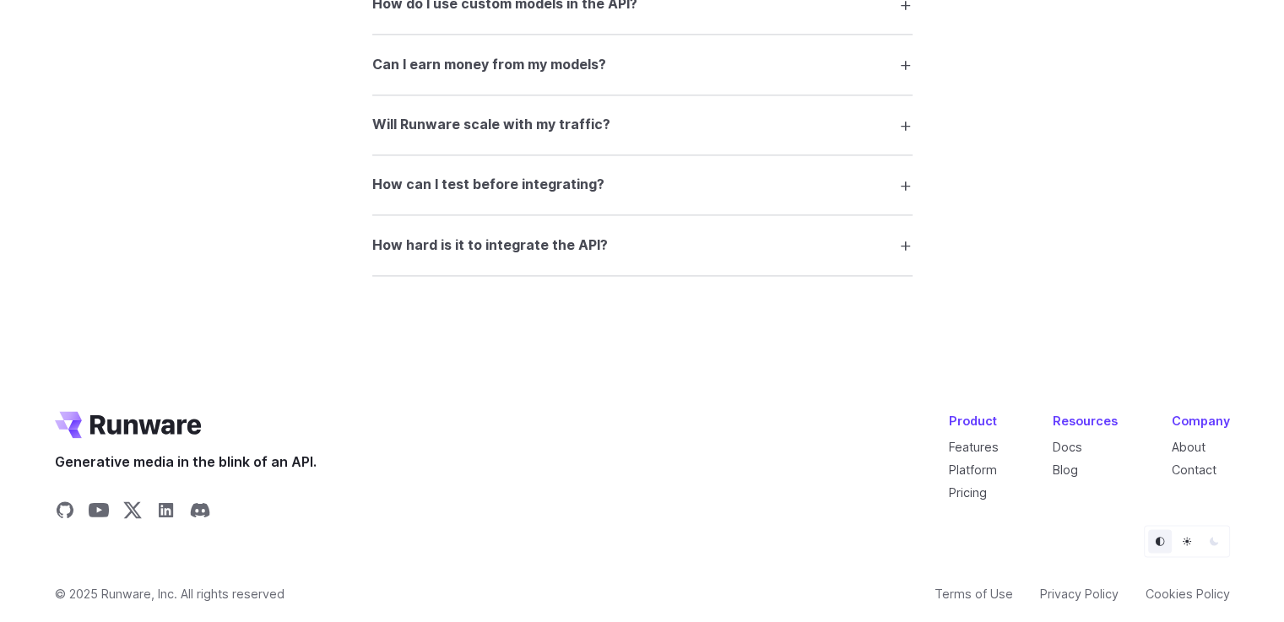
scroll to position [2509, 0]
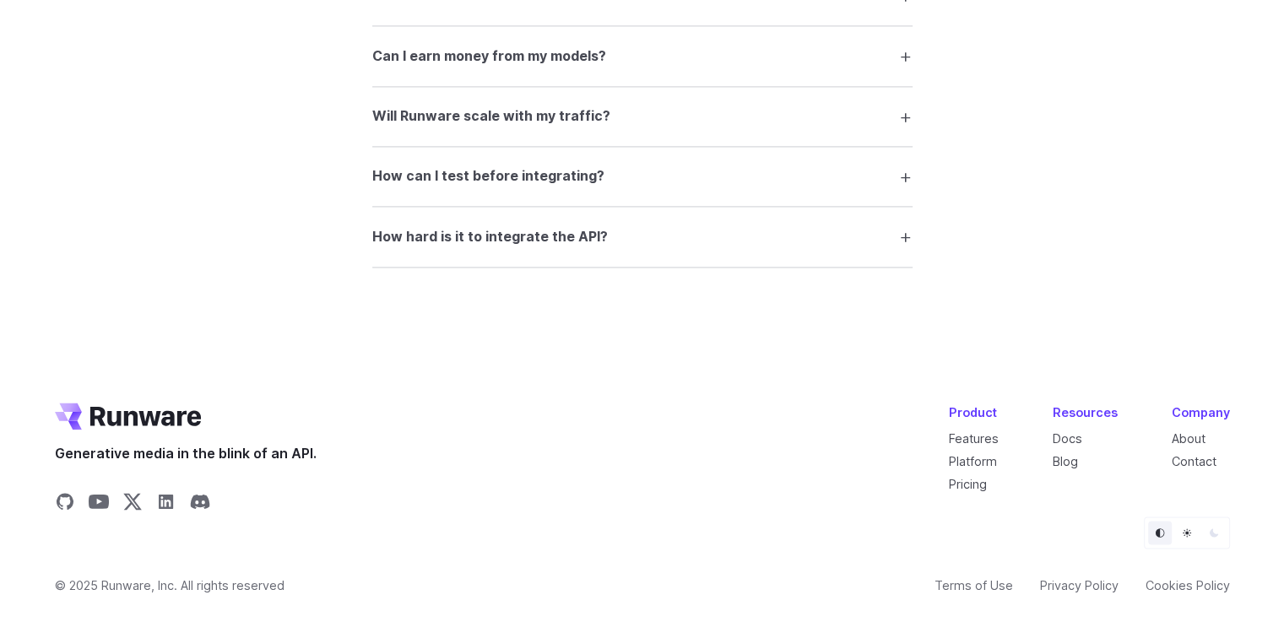
click at [897, 239] on summary "How hard is it to integrate the API?" at bounding box center [642, 236] width 540 height 32
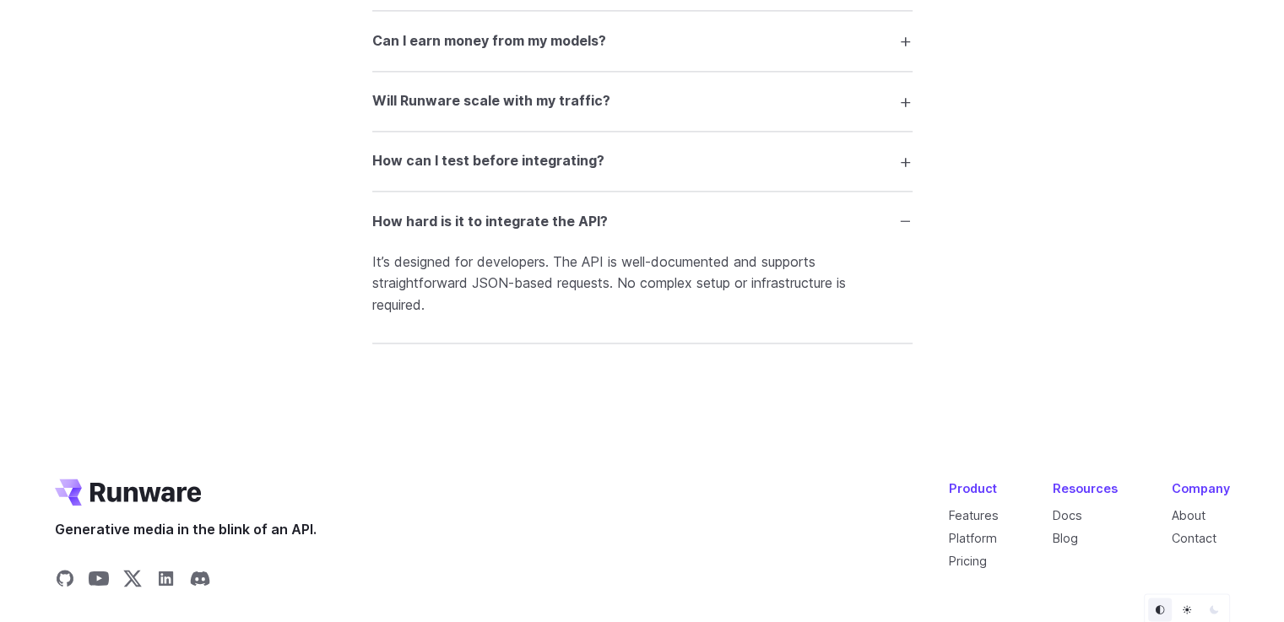
click at [897, 237] on summary "How hard is it to integrate the API?" at bounding box center [642, 221] width 540 height 32
